Goal: Task Accomplishment & Management: Manage account settings

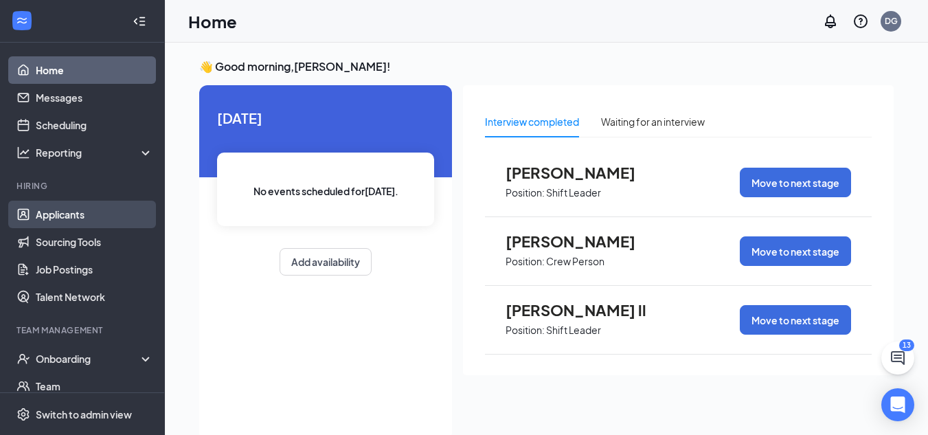
click at [80, 214] on link "Applicants" at bounding box center [95, 214] width 118 height 27
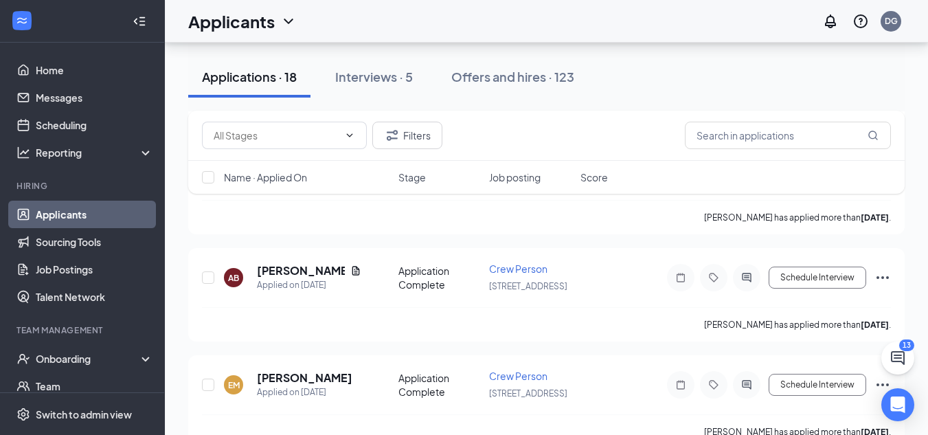
scroll to position [1240, 0]
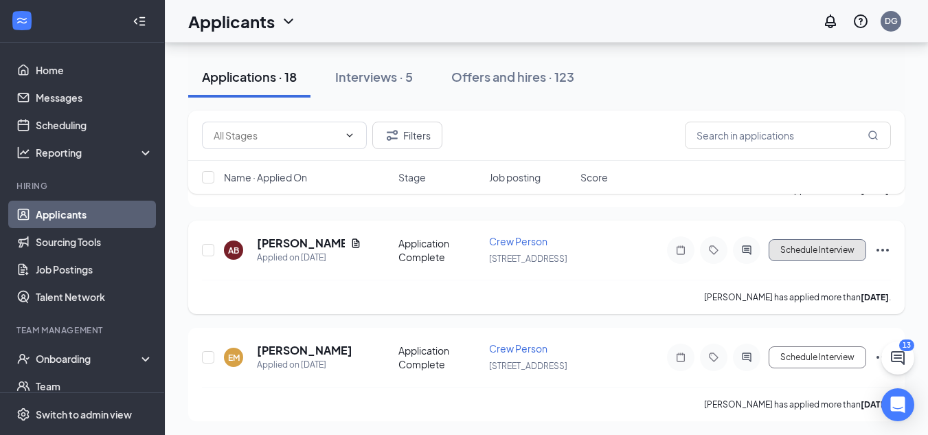
click at [818, 246] on button "Schedule Interview" at bounding box center [818, 250] width 98 height 22
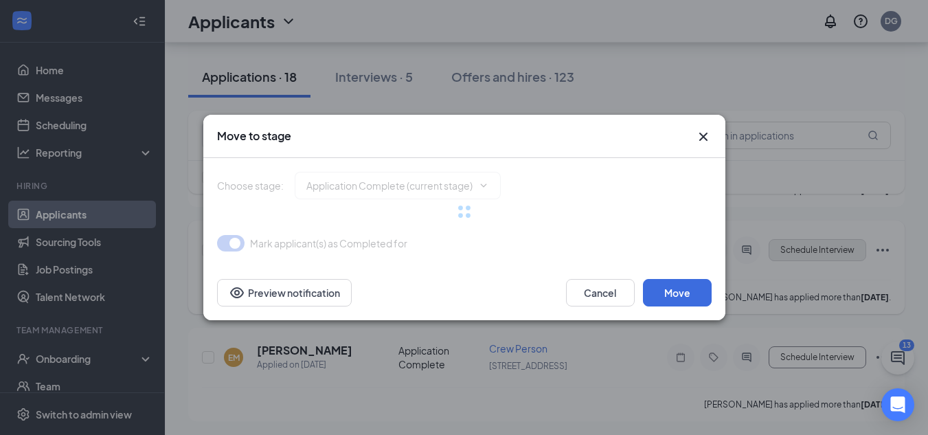
type input "Onsite Interview (next stage)"
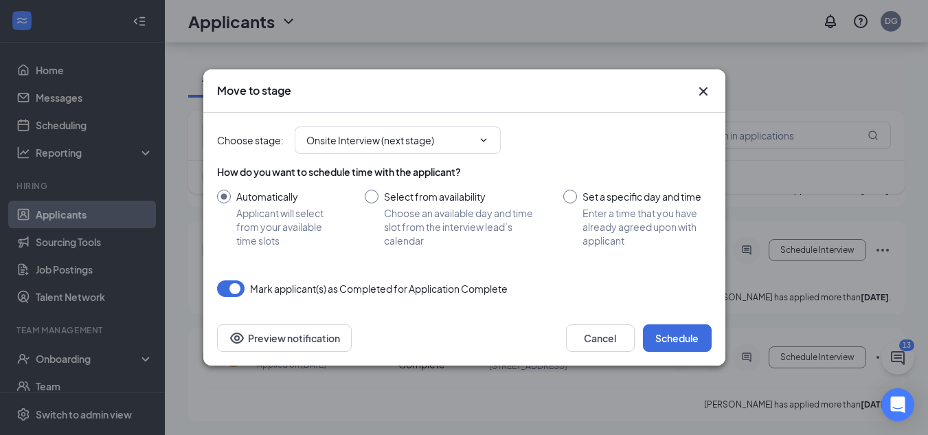
click at [570, 191] on input "Set a specific day and time Enter a time that you have already agreed upon with…" at bounding box center [638, 219] width 148 height 58
radio input "true"
radio input "false"
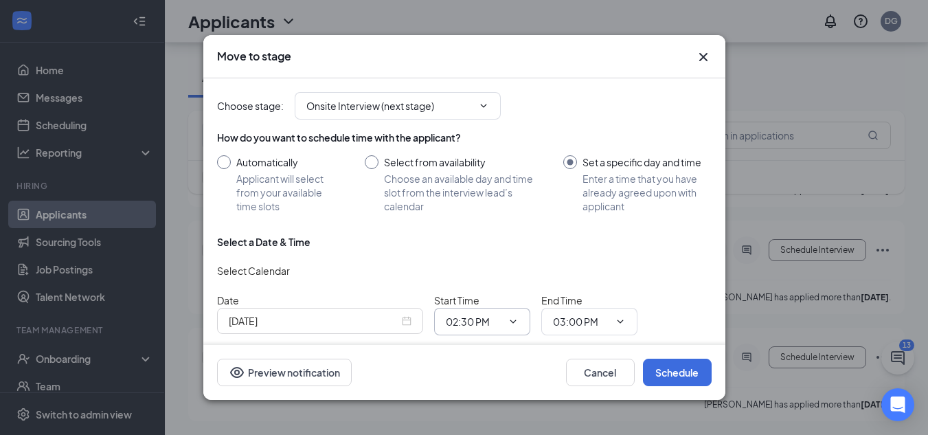
click at [513, 322] on icon "ChevronDown" at bounding box center [513, 321] width 6 height 3
click at [367, 160] on input "Select from availability Choose an available day and time slot from the intervi…" at bounding box center [451, 184] width 172 height 58
radio input "true"
radio input "false"
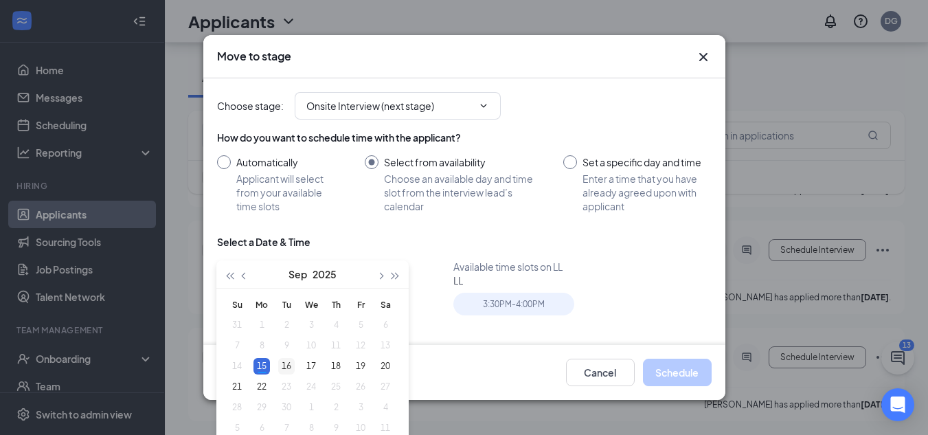
click at [285, 364] on div "16" at bounding box center [286, 366] width 16 height 16
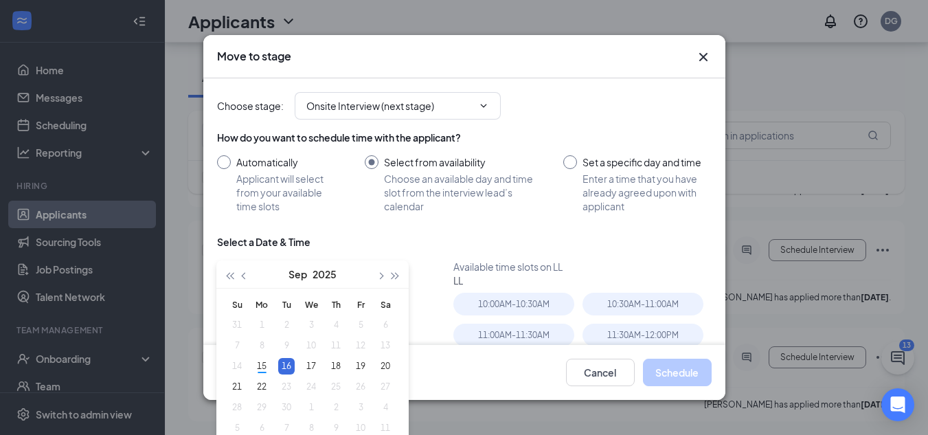
type input "[DATE]"
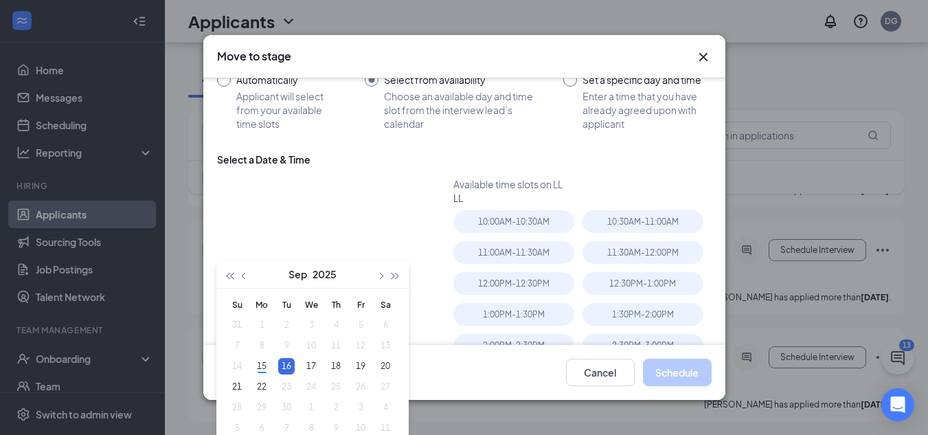
scroll to position [110, 0]
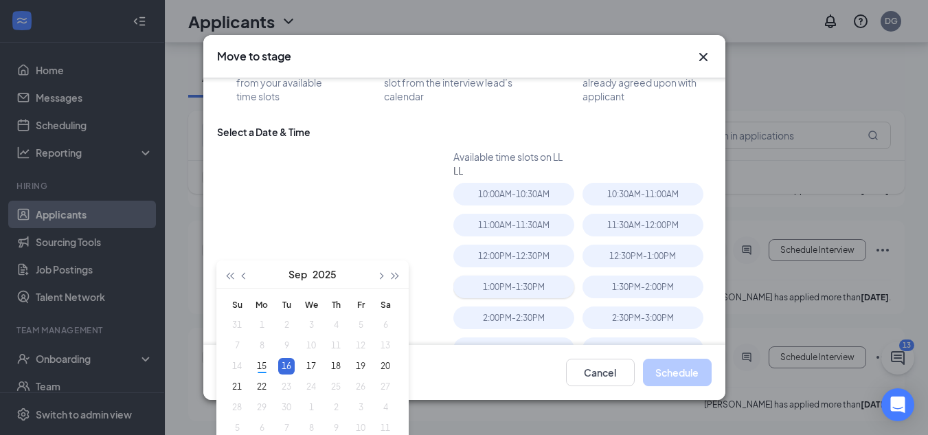
click at [495, 285] on div "1:00PM - 1:30PM" at bounding box center [514, 287] width 121 height 23
click at [675, 370] on button "Schedule" at bounding box center [677, 372] width 69 height 27
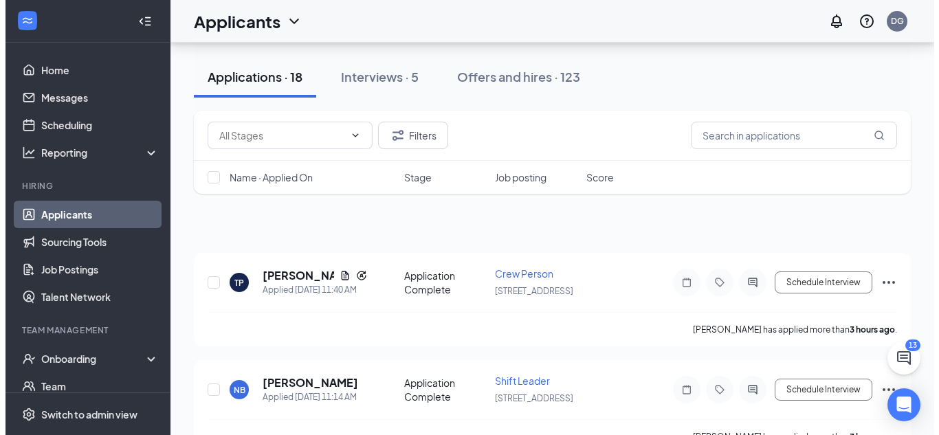
scroll to position [0, 0]
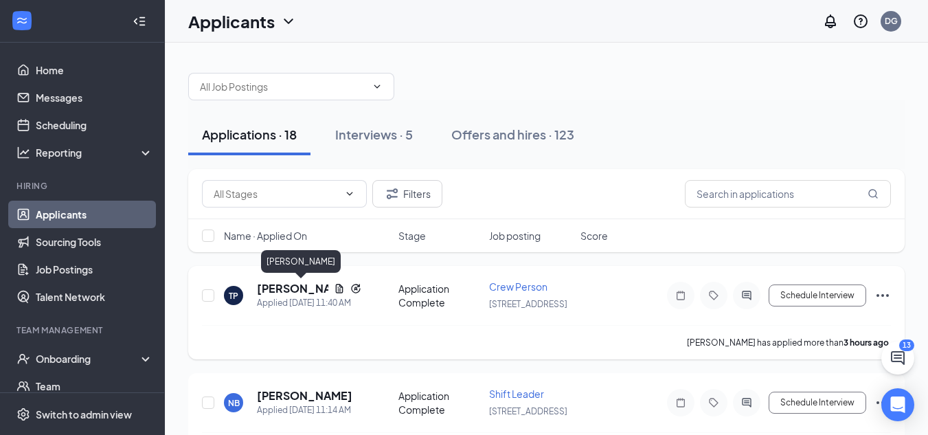
click at [297, 288] on h5 "[PERSON_NAME]" at bounding box center [292, 288] width 71 height 15
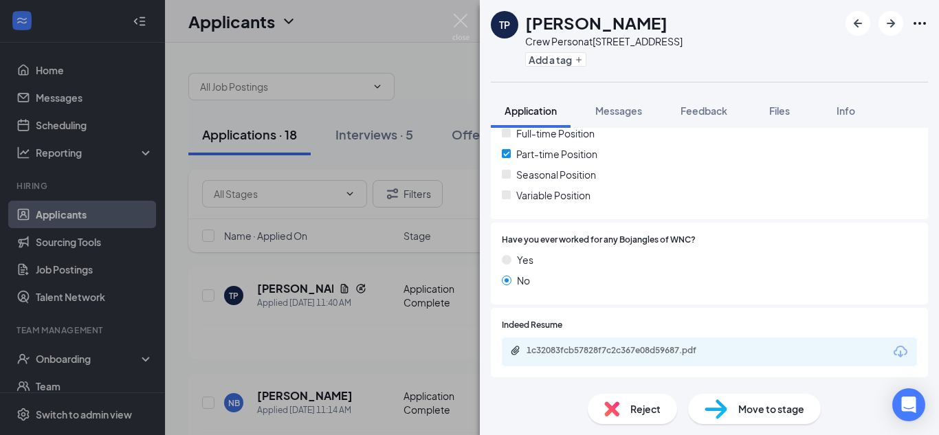
scroll to position [412, 0]
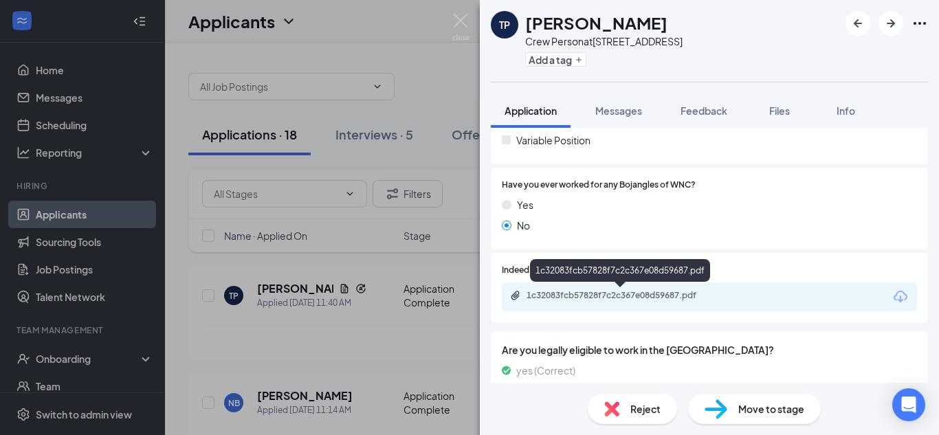
click at [588, 294] on div "1c32083fcb57828f7c2c367e08d59687.pdf" at bounding box center [622, 295] width 192 height 11
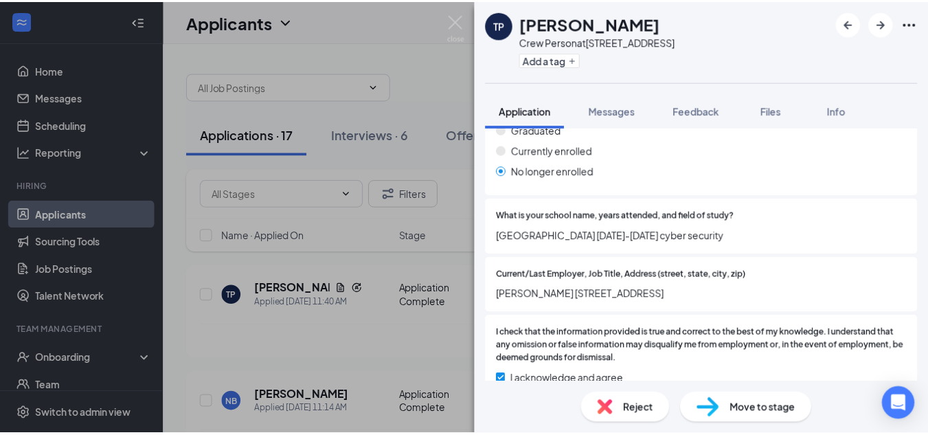
scroll to position [1559, 0]
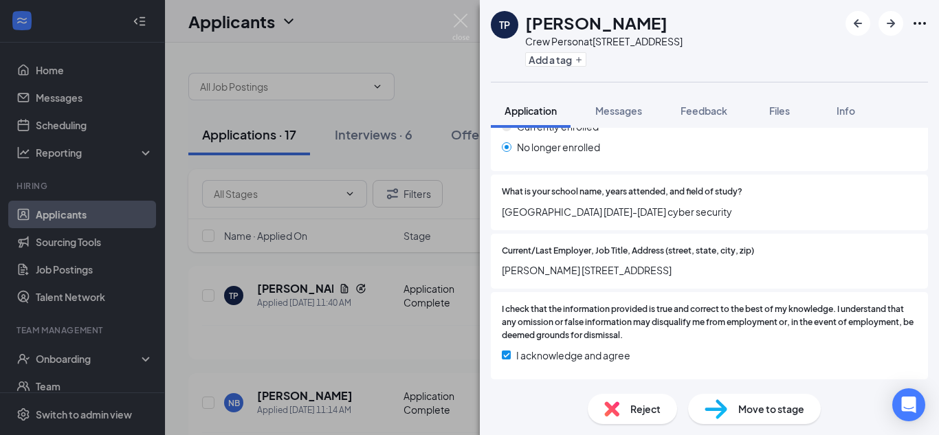
click at [379, 337] on div "TP [PERSON_NAME] Crew Person at [STREET_ADDRESS] Add a tag Application Messages…" at bounding box center [469, 217] width 939 height 435
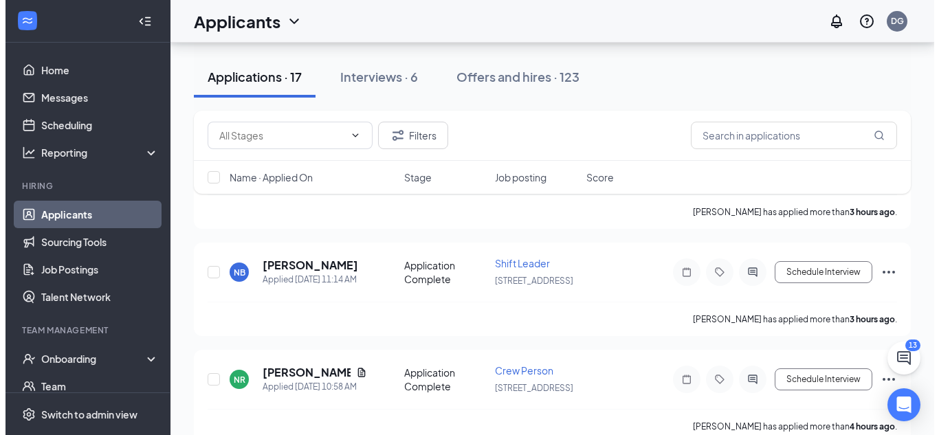
scroll to position [166, 0]
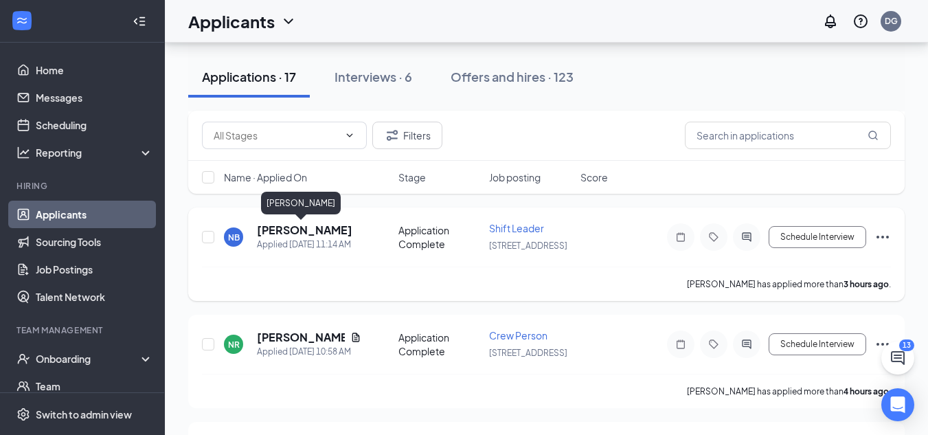
click at [309, 225] on h5 "[PERSON_NAME]" at bounding box center [305, 230] width 96 height 15
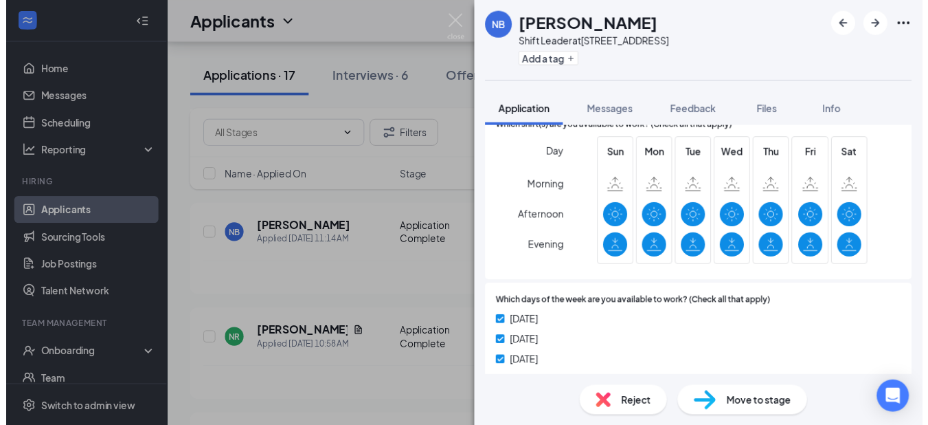
scroll to position [715, 0]
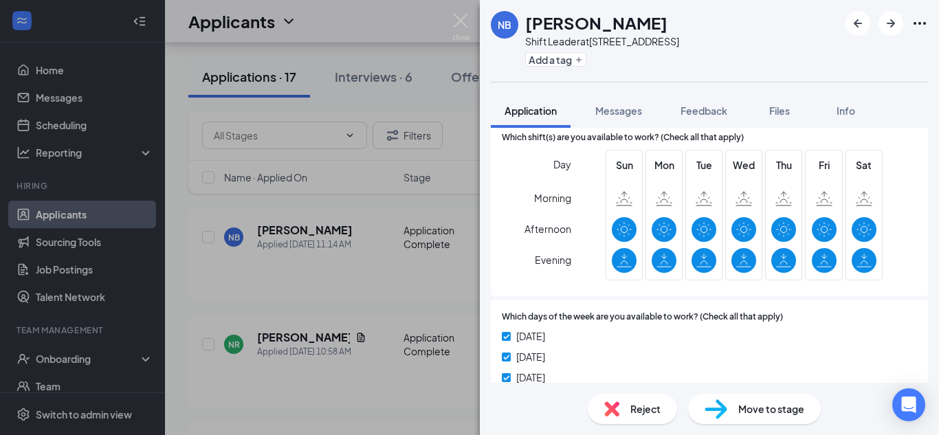
click at [405, 269] on div "NB [PERSON_NAME] Shift Leader at [STREET_ADDRESS] Add a tag Application Message…" at bounding box center [469, 217] width 939 height 435
click at [405, 271] on div "NB [PERSON_NAME] Shift Leader at [STREET_ADDRESS] Add a tag Application Message…" at bounding box center [469, 217] width 939 height 435
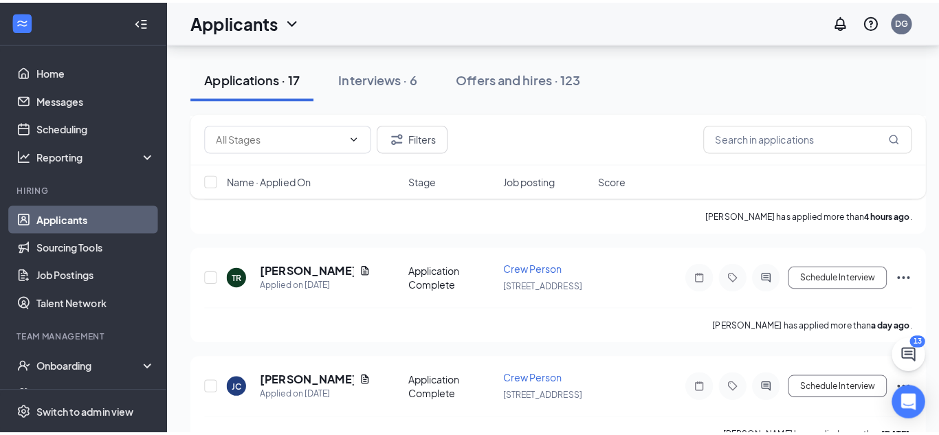
scroll to position [348, 0]
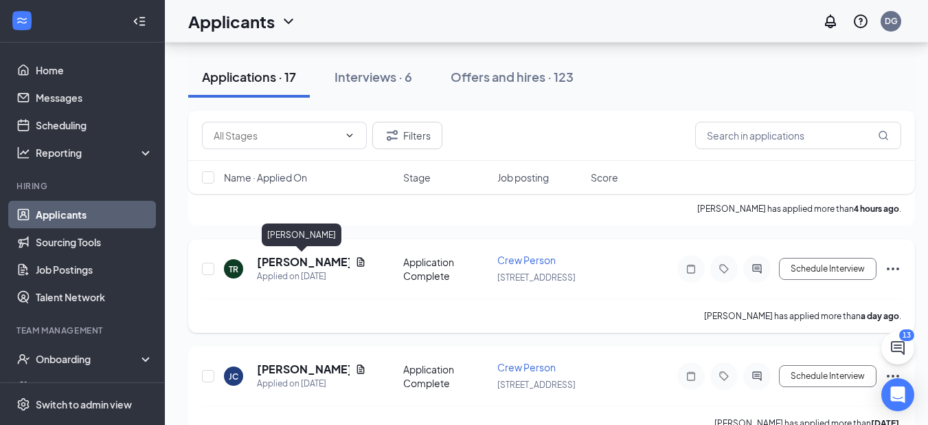
click at [278, 262] on h5 "[PERSON_NAME]" at bounding box center [303, 261] width 93 height 15
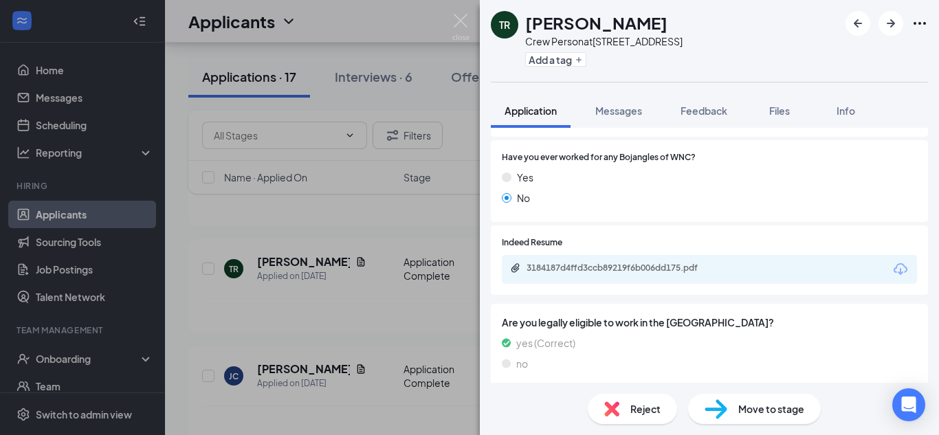
scroll to position [429, 0]
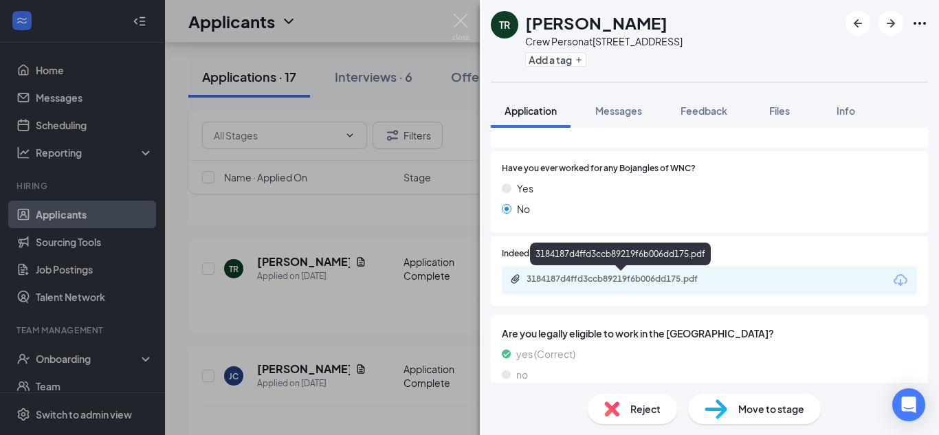
click at [581, 278] on div "3184187d4ffd3ccb89219f6b006dd175.pdf" at bounding box center [622, 279] width 192 height 11
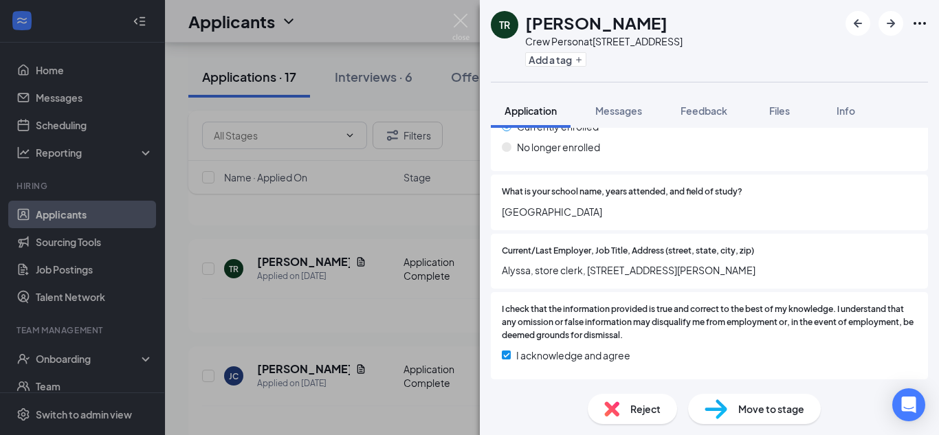
scroll to position [1590, 0]
click at [348, 225] on div "TR [PERSON_NAME] Crew Person at [STREET_ADDRESS] Add a tag Application Messages…" at bounding box center [469, 217] width 939 height 435
